Goal: Information Seeking & Learning: Learn about a topic

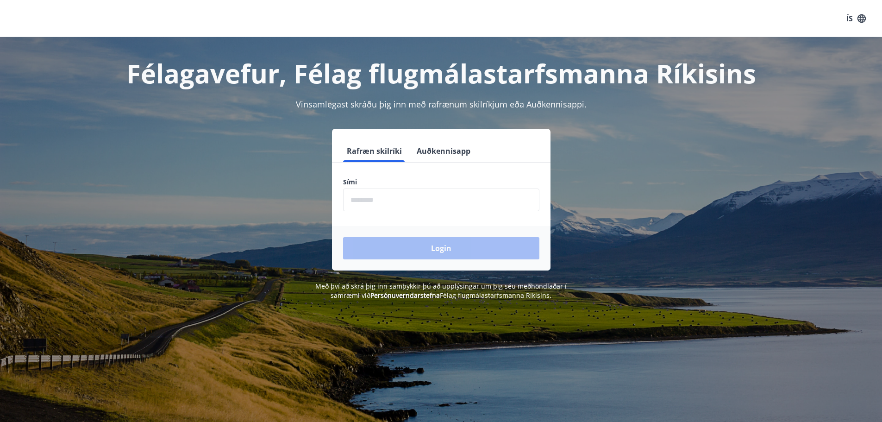
click at [428, 202] on input "phone" at bounding box center [441, 200] width 196 height 23
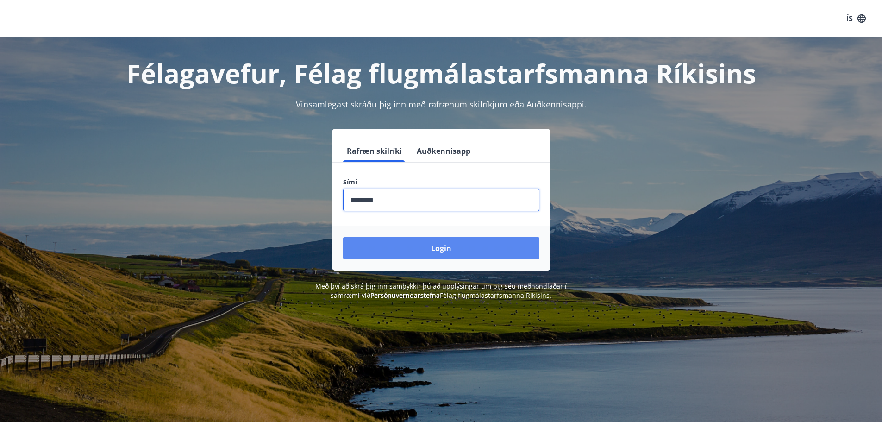
type input "********"
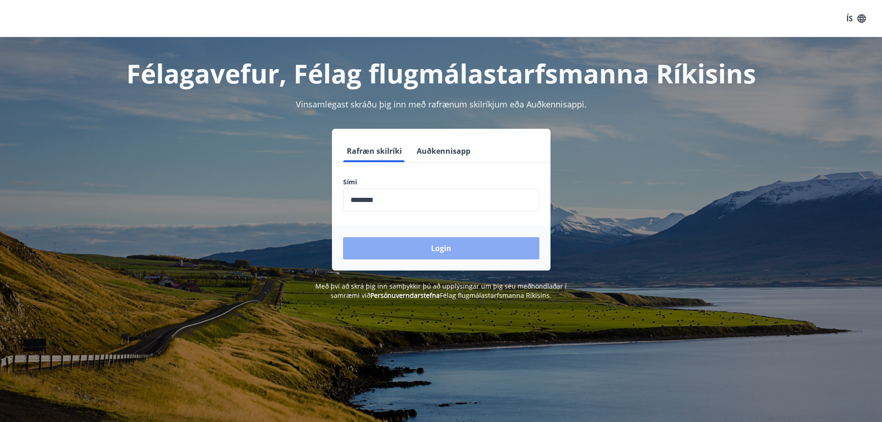
click at [443, 253] on button "Login" at bounding box center [441, 248] width 196 height 22
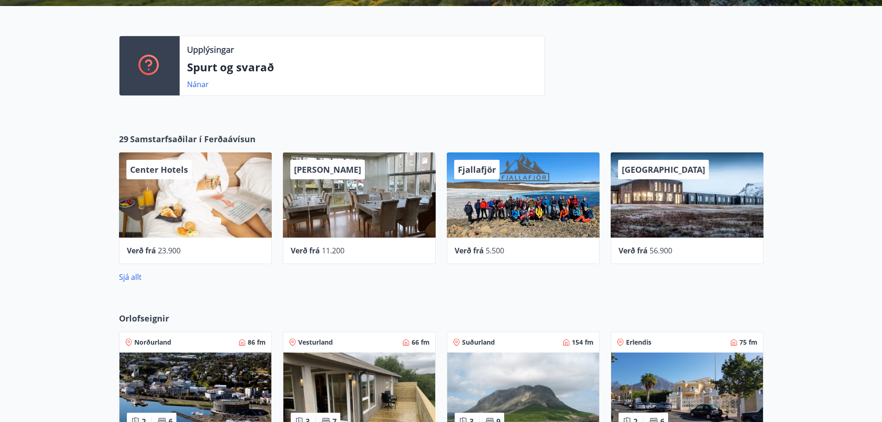
scroll to position [232, 0]
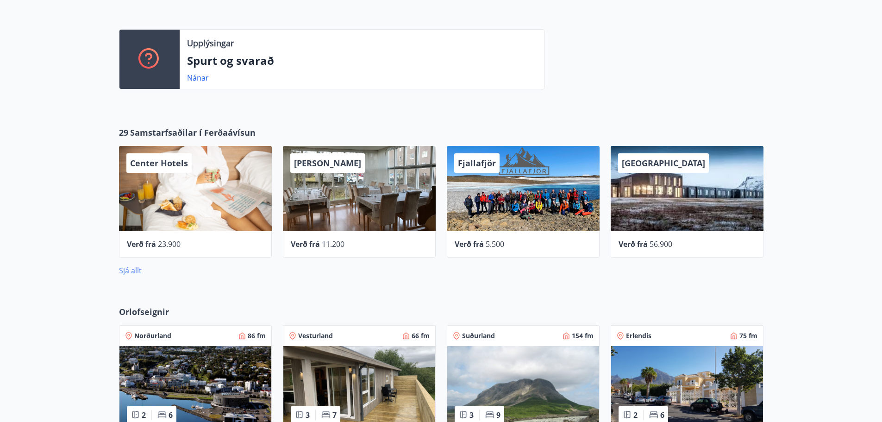
click at [132, 271] on link "Sjá allt" at bounding box center [130, 270] width 23 height 10
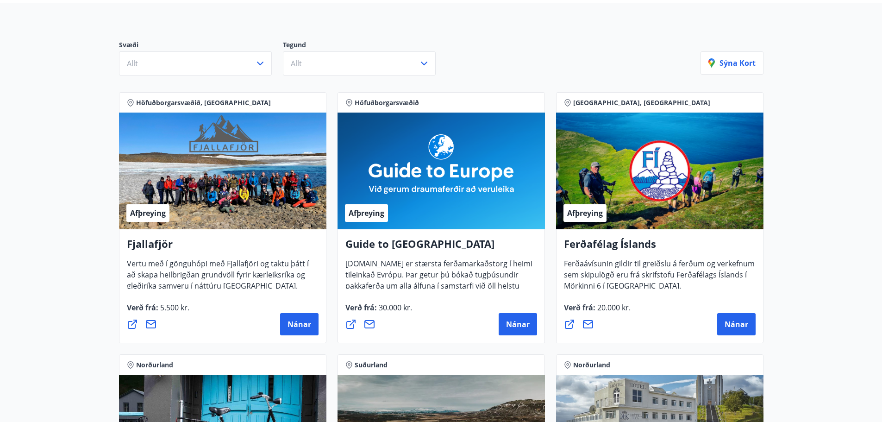
scroll to position [93, 0]
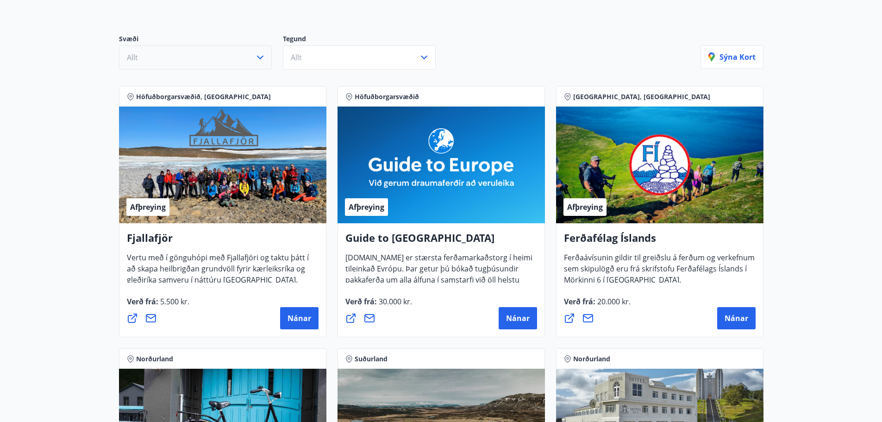
click at [263, 55] on icon "button" at bounding box center [260, 57] width 11 height 11
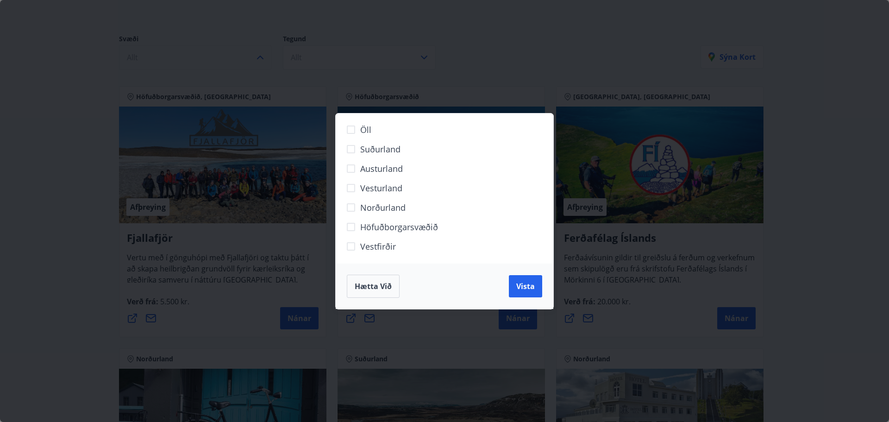
click at [263, 55] on div "Öll Suðurland Austurland Vesturland Norðurland Höfuðborgarsvæðið Vestfirðir Hæt…" at bounding box center [444, 211] width 889 height 422
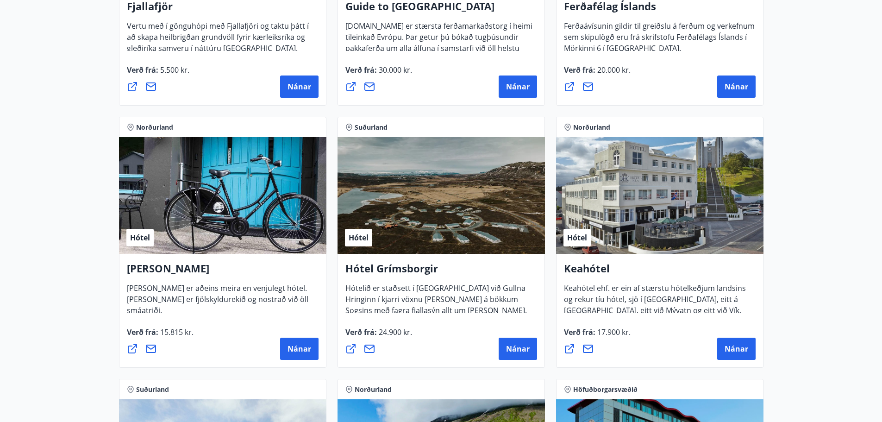
scroll to position [0, 0]
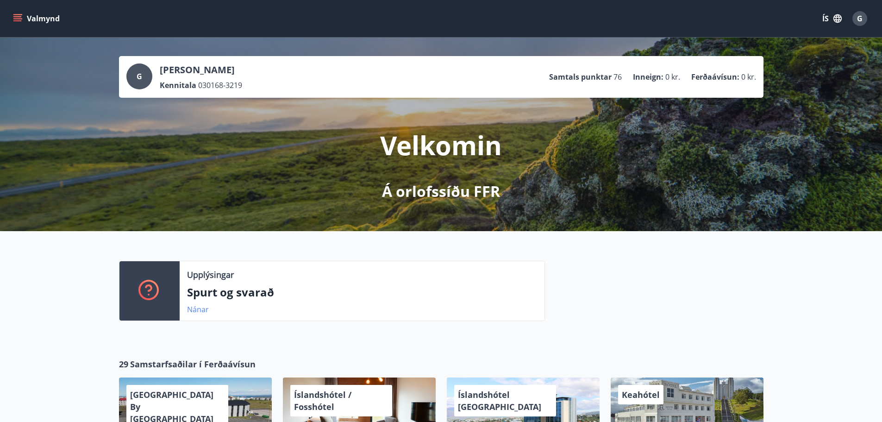
click at [195, 311] on link "Nánar" at bounding box center [198, 309] width 22 height 10
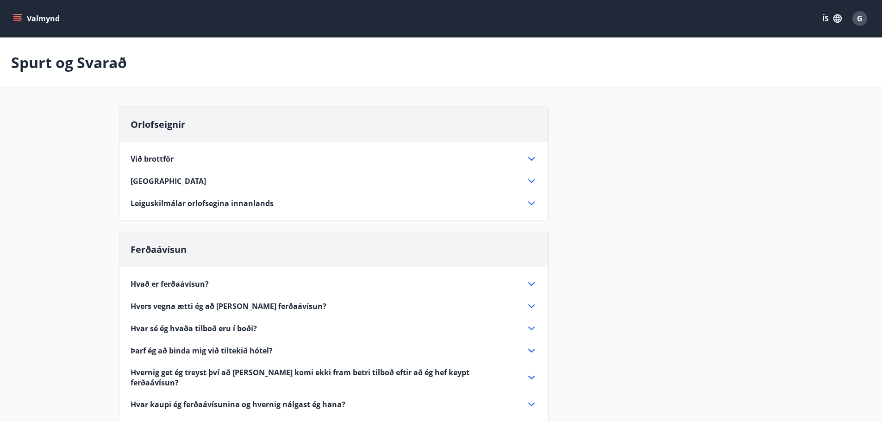
click at [16, 14] on icon "menu" at bounding box center [17, 18] width 9 height 9
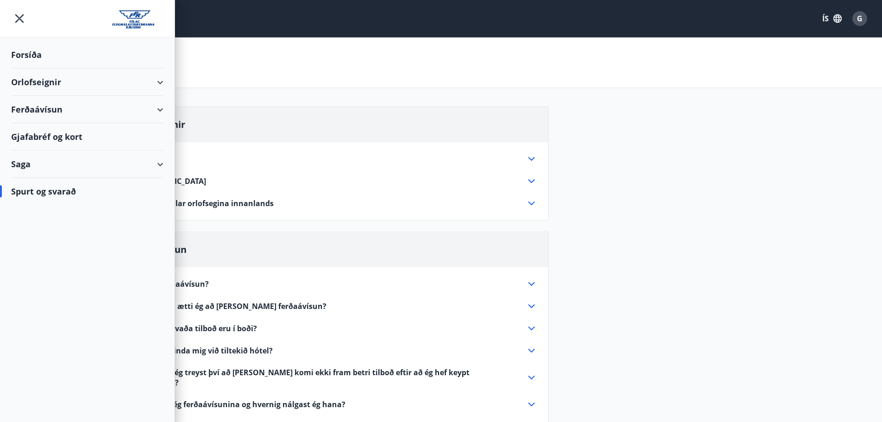
click at [56, 132] on div "Gjafabréf og kort" at bounding box center [87, 136] width 152 height 27
